Goal: Navigation & Orientation: Understand site structure

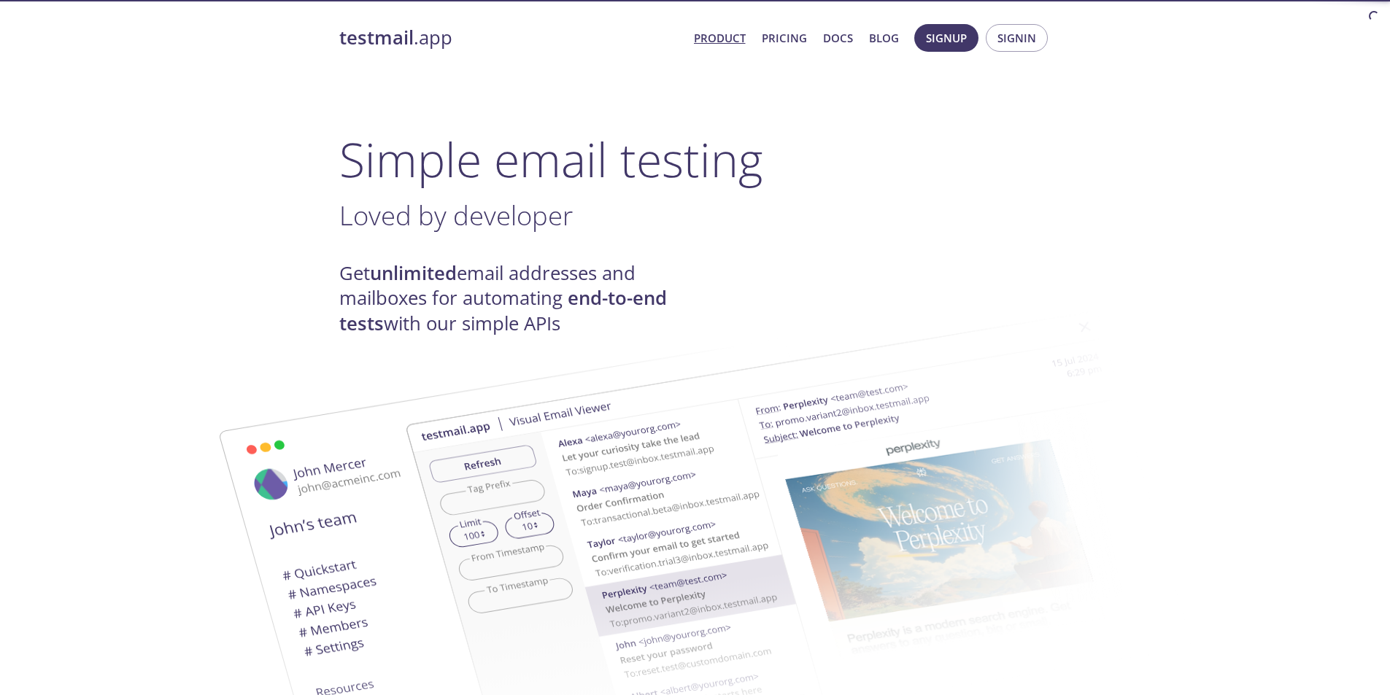
click at [396, 36] on strong "testmail" at bounding box center [376, 38] width 74 height 26
click at [708, 42] on link "Product" at bounding box center [720, 37] width 52 height 19
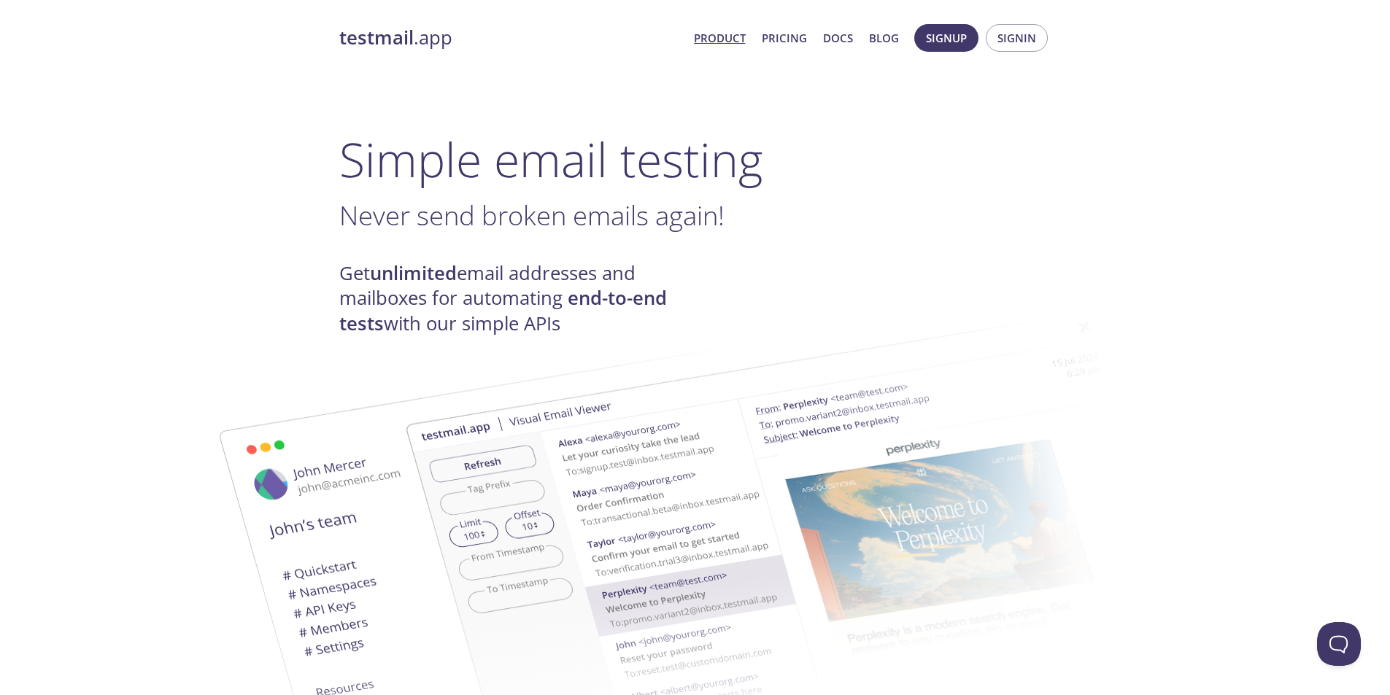
click at [724, 36] on link "Product" at bounding box center [720, 37] width 52 height 19
click at [706, 39] on link "Product" at bounding box center [720, 37] width 52 height 19
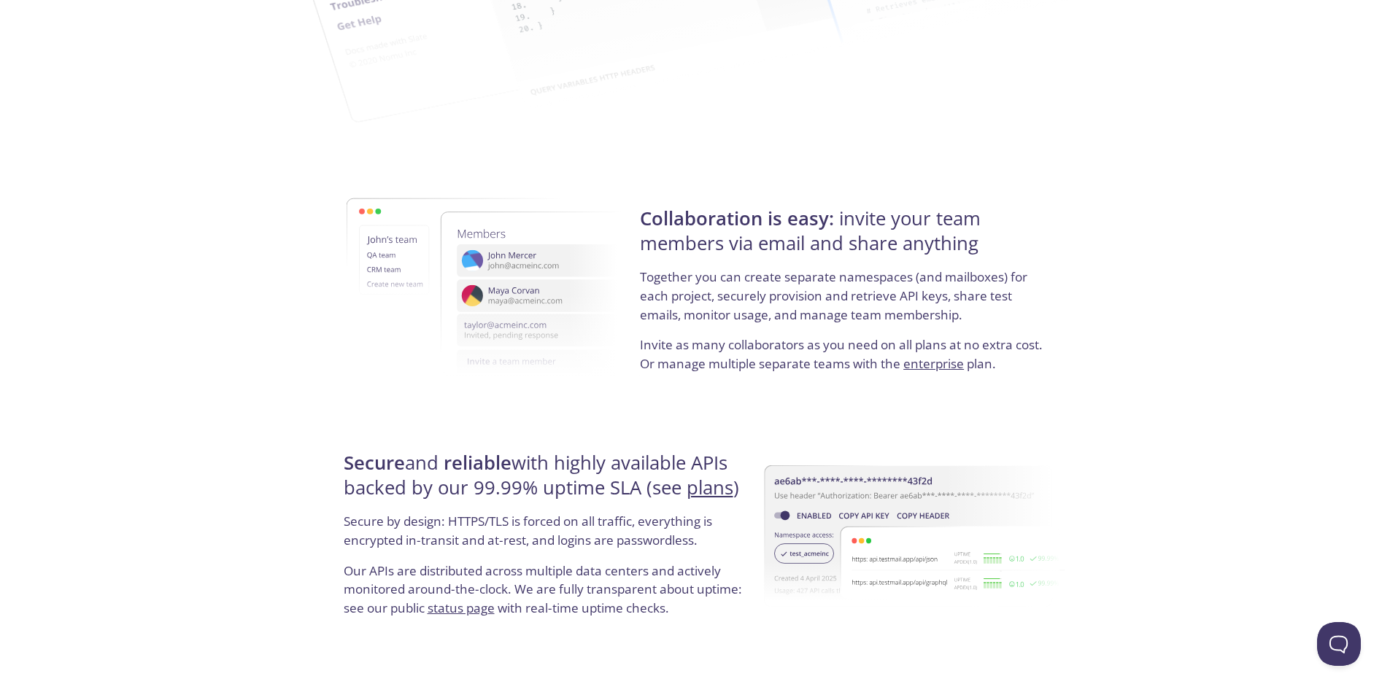
scroll to position [2642, 0]
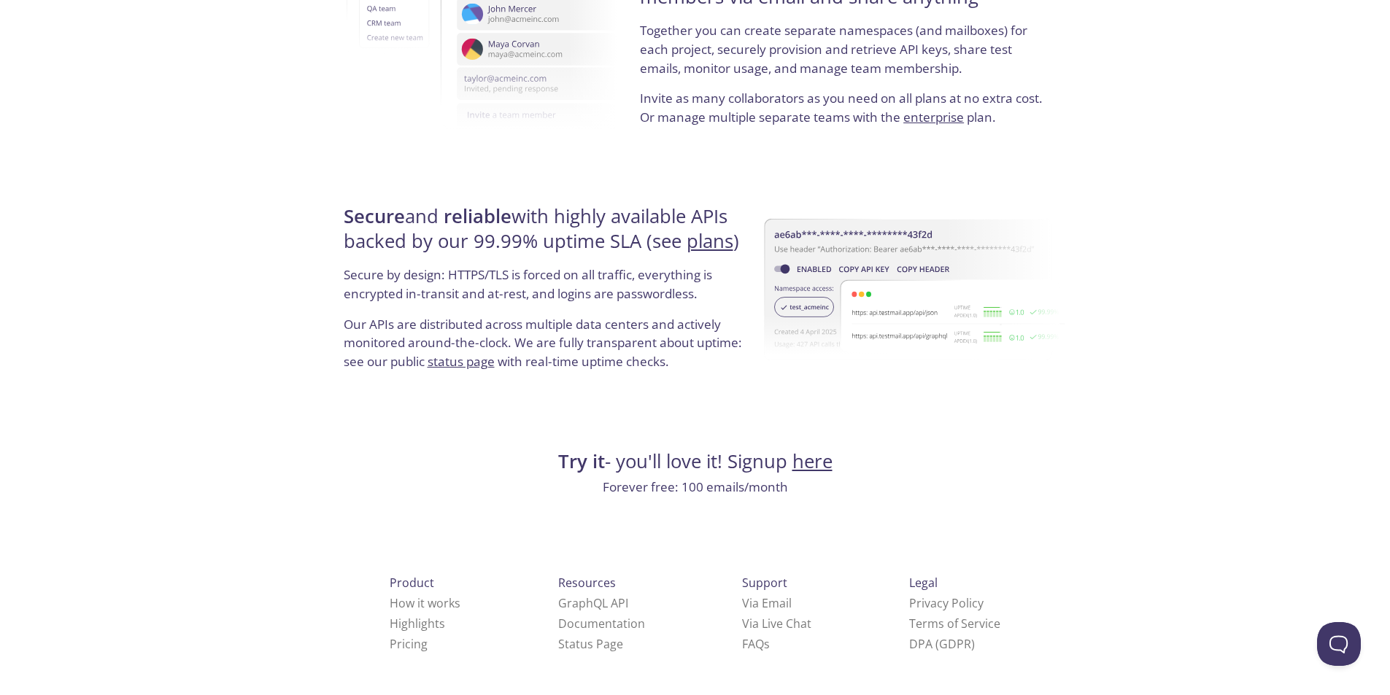
click at [390, 578] on span "Product" at bounding box center [412, 583] width 45 height 16
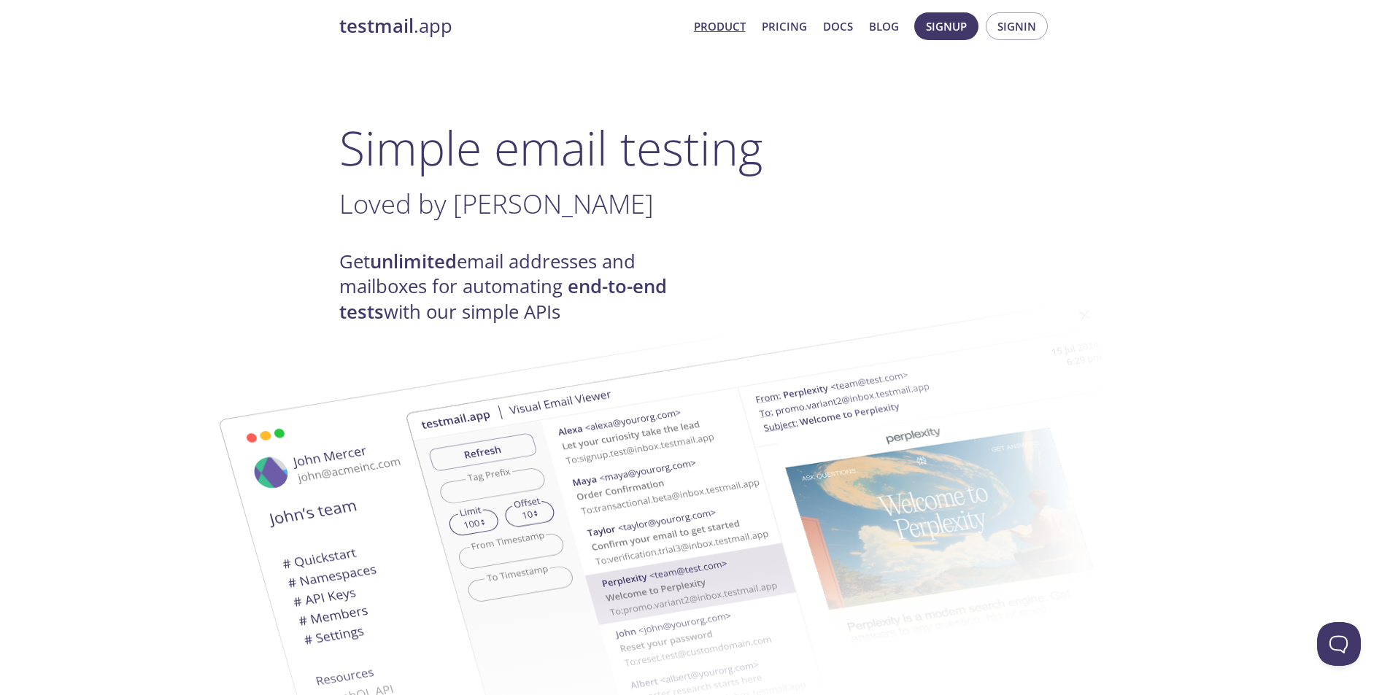
scroll to position [0, 0]
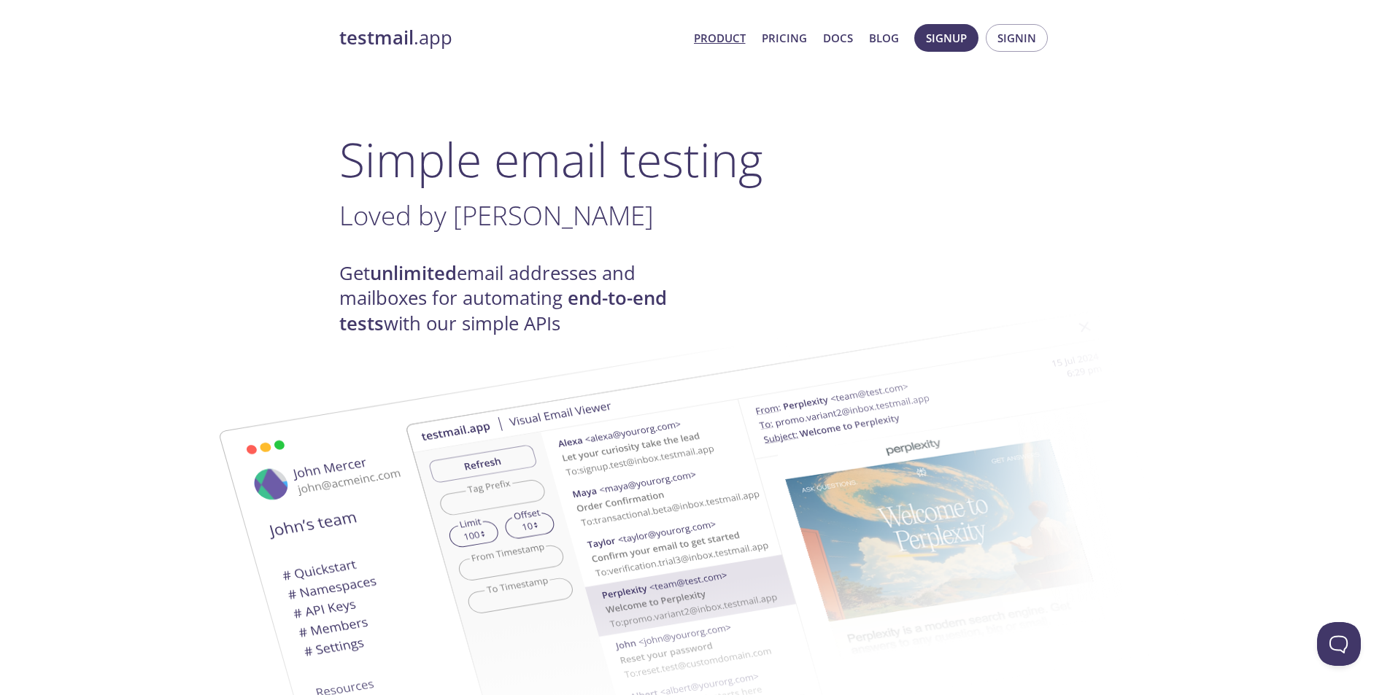
click at [452, 184] on h1 "Simple email testing" at bounding box center [695, 159] width 712 height 56
click at [1018, 38] on span "Signin" at bounding box center [1017, 37] width 39 height 19
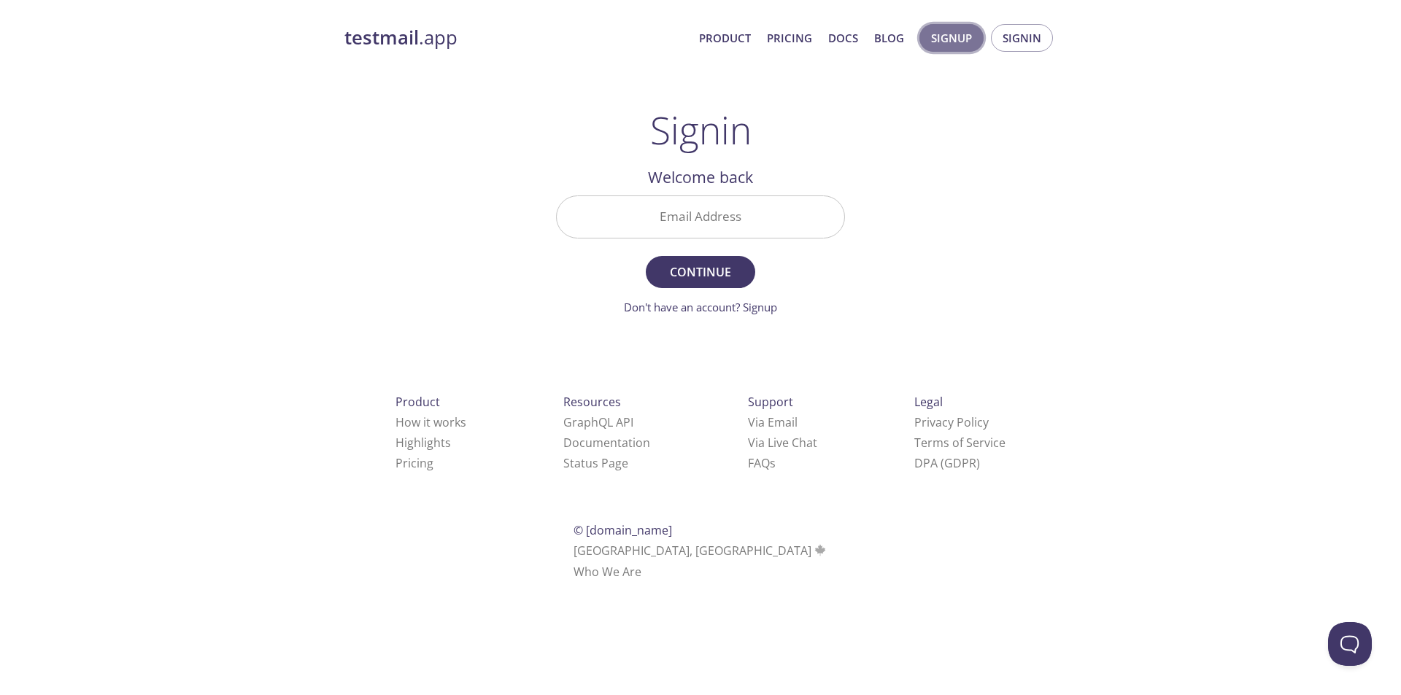
click at [953, 32] on span "Signup" at bounding box center [951, 37] width 41 height 19
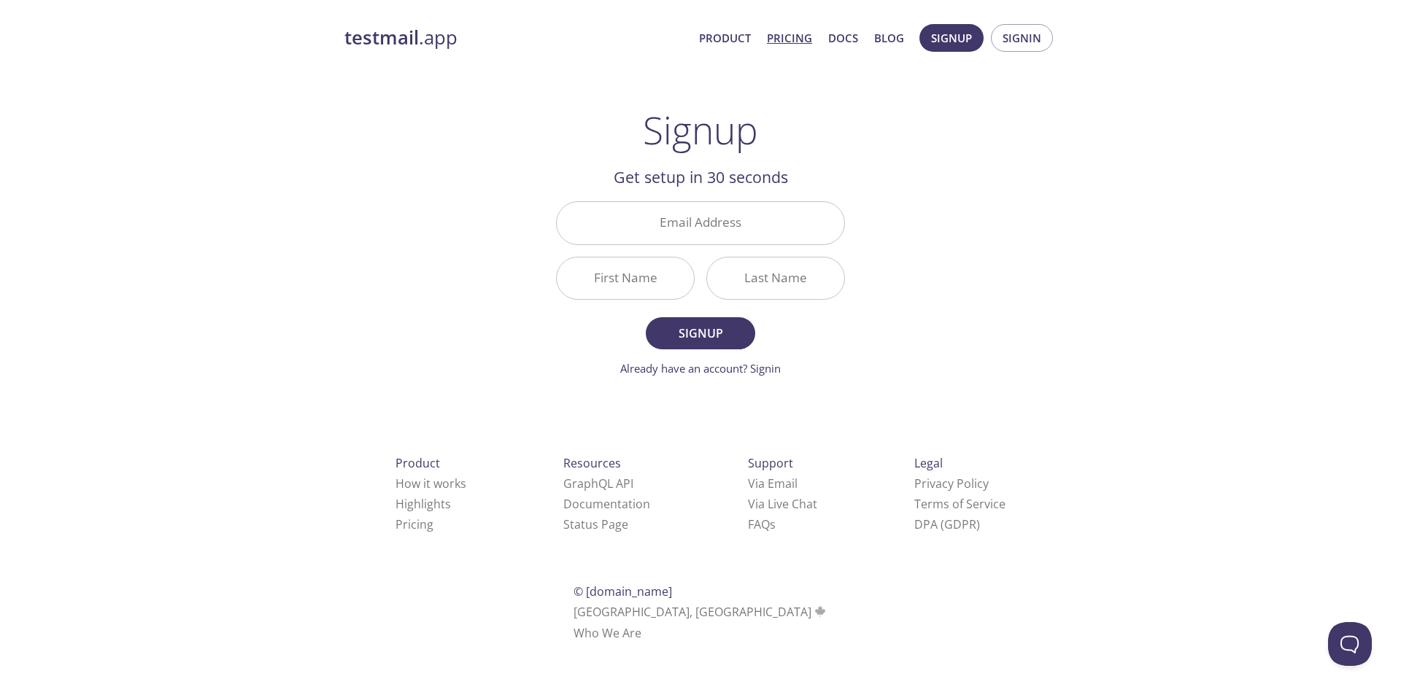
click at [795, 41] on link "Pricing" at bounding box center [789, 37] width 45 height 19
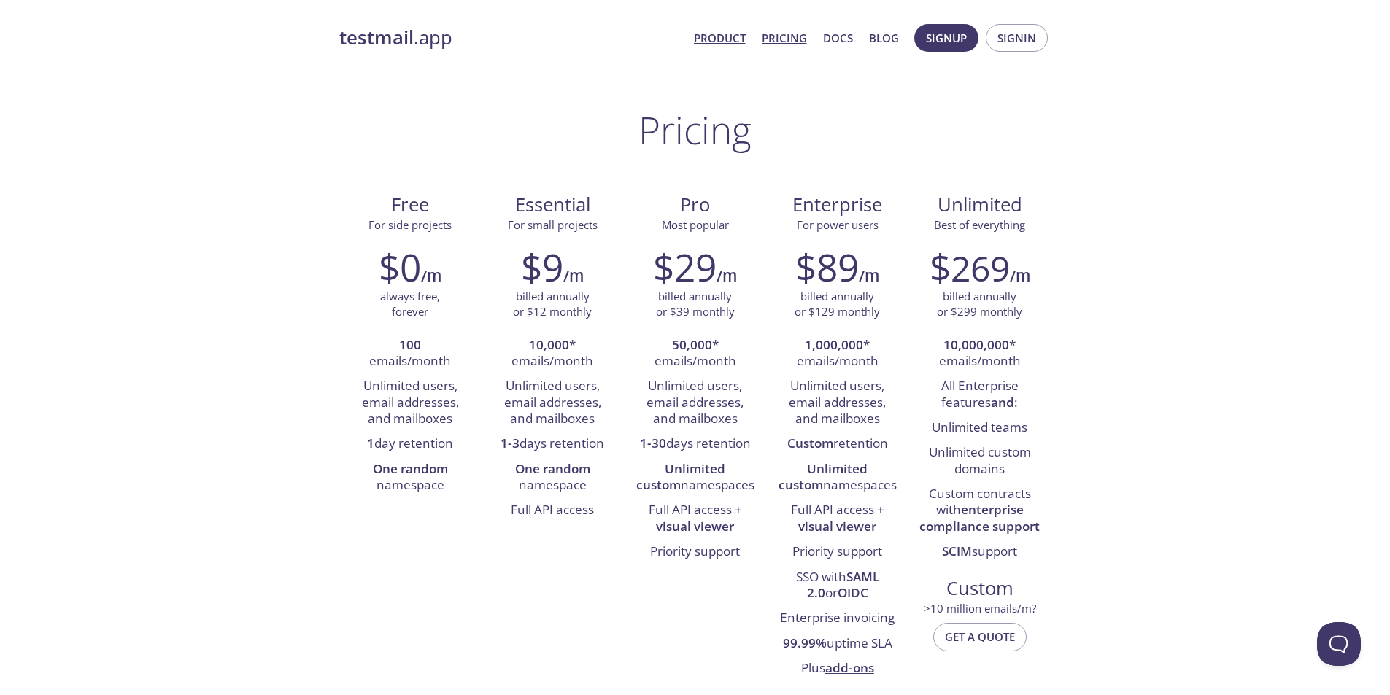
click at [720, 45] on link "Product" at bounding box center [720, 37] width 52 height 19
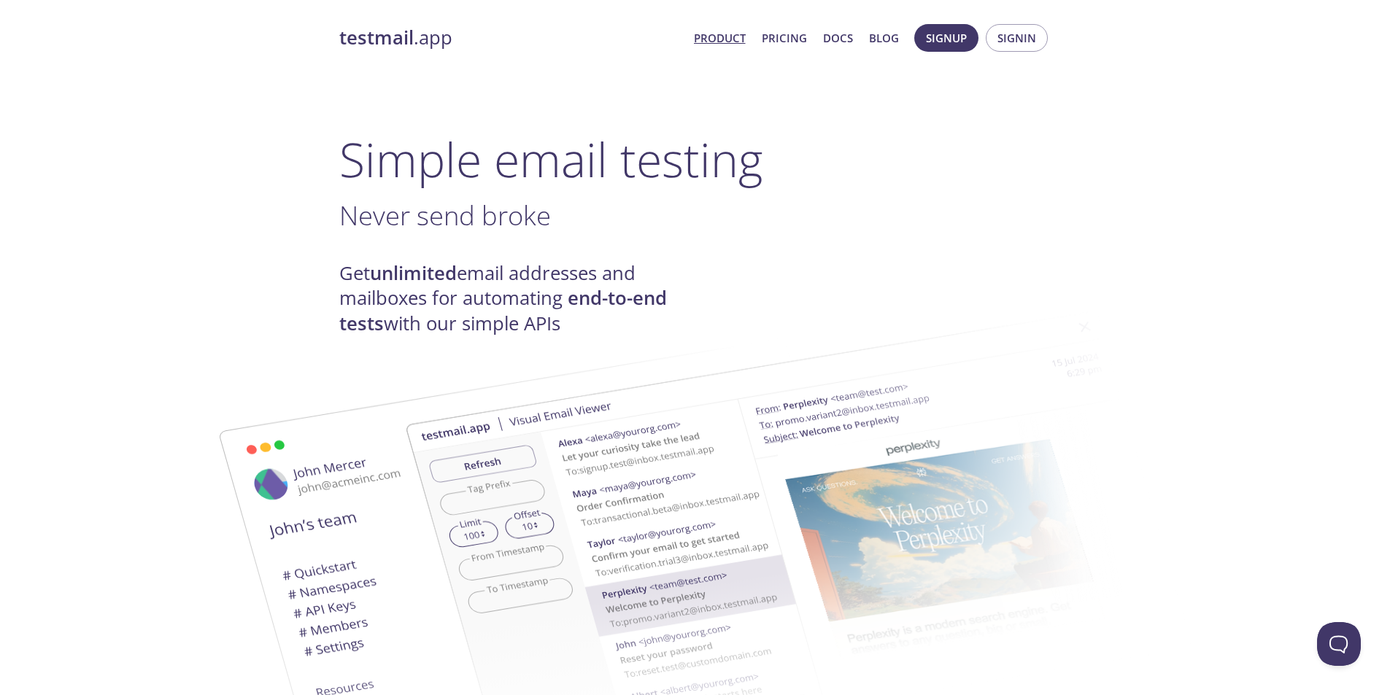
click at [450, 386] on img at bounding box center [799, 537] width 788 height 494
click at [439, 437] on img at bounding box center [799, 537] width 788 height 494
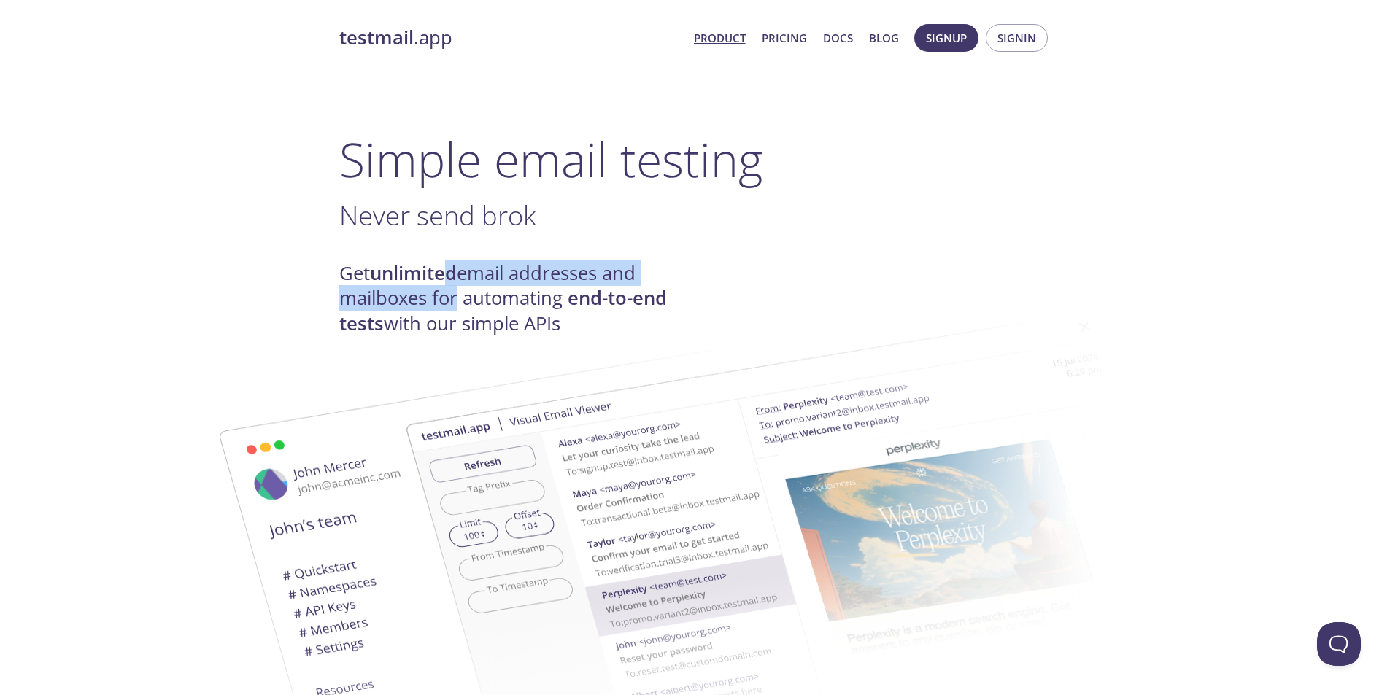
drag, startPoint x: 447, startPoint y: 286, endPoint x: 447, endPoint y: 273, distance: 13.1
click at [447, 277] on h4 "Get unlimited email addresses and mailboxes for automating end-to-end tests wit…" at bounding box center [517, 298] width 356 height 75
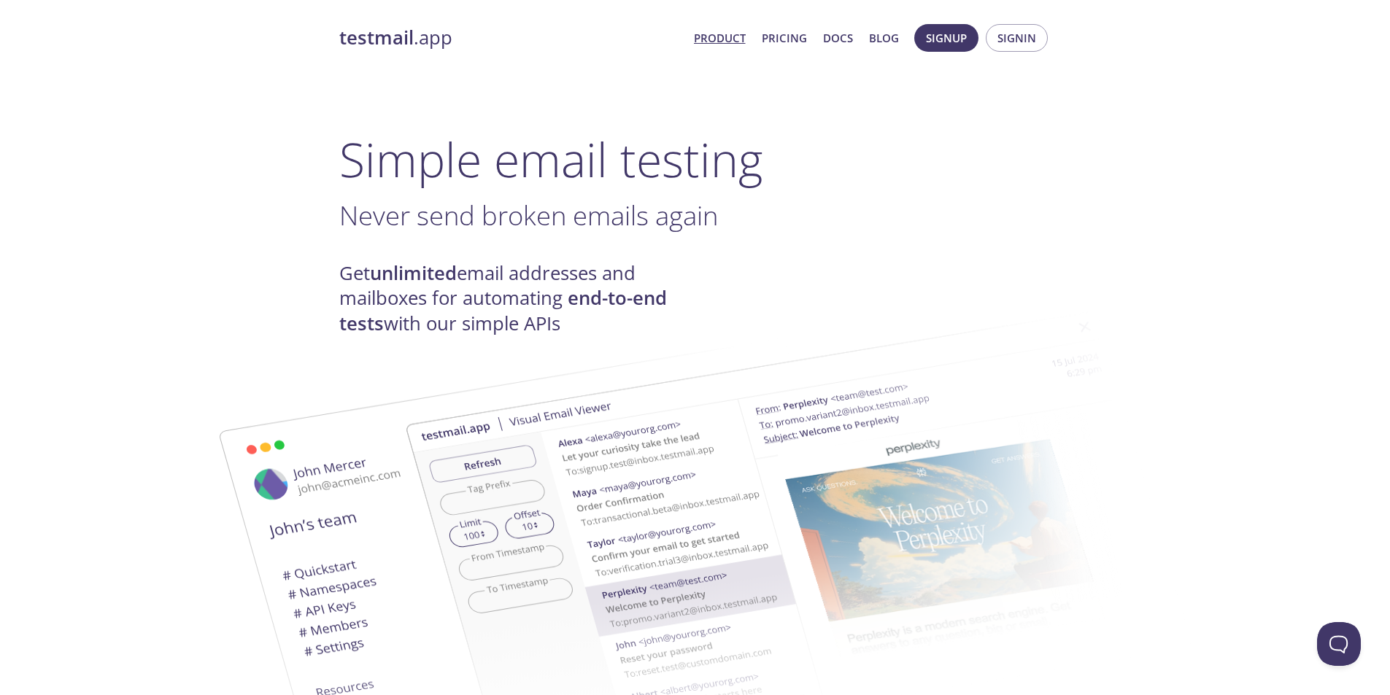
click at [442, 277] on strong "unlimited" at bounding box center [413, 274] width 87 height 26
click at [442, 273] on strong "unlimited" at bounding box center [413, 274] width 87 height 26
click at [403, 44] on strong "testmail" at bounding box center [376, 38] width 74 height 26
